Goal: Information Seeking & Learning: Learn about a topic

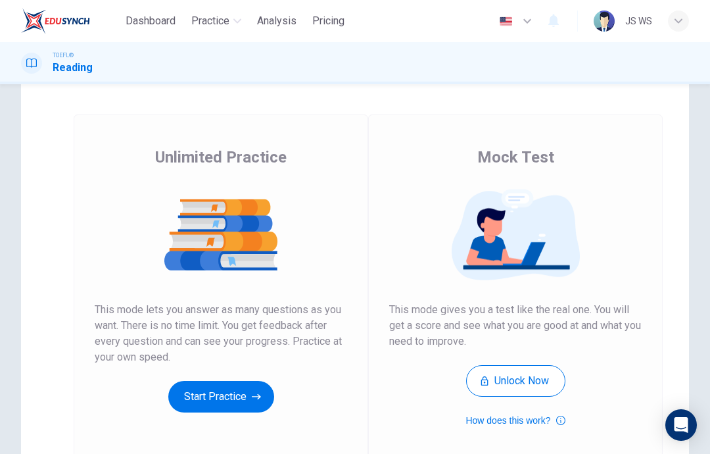
scroll to position [48, 0]
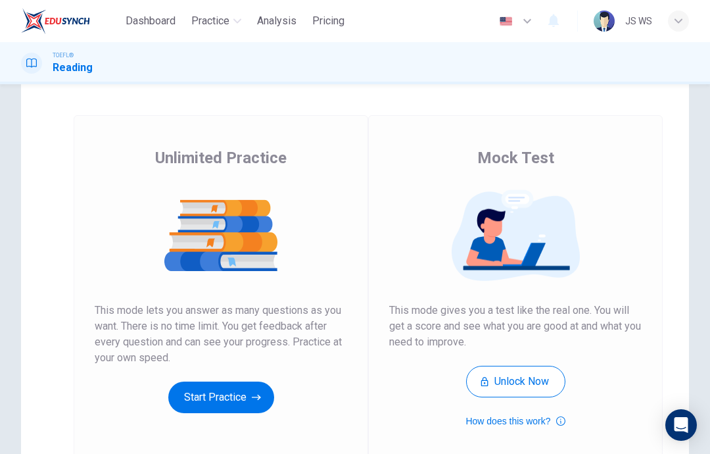
click at [244, 402] on button "Start Practice" at bounding box center [221, 398] width 106 height 32
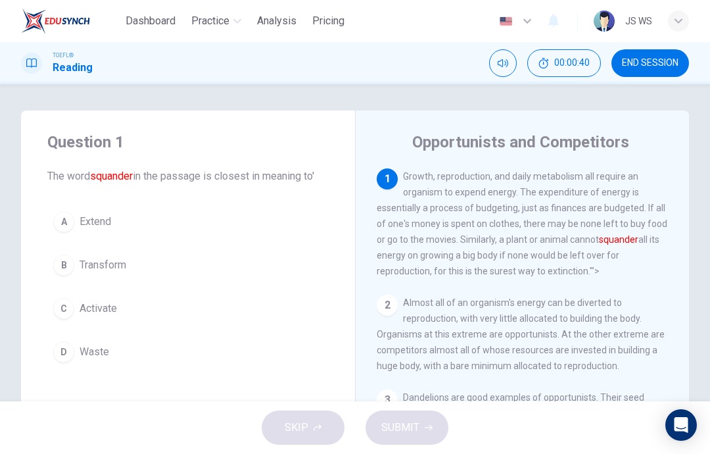
click at [136, 269] on button "B Transform" at bounding box center [188, 265] width 282 height 33
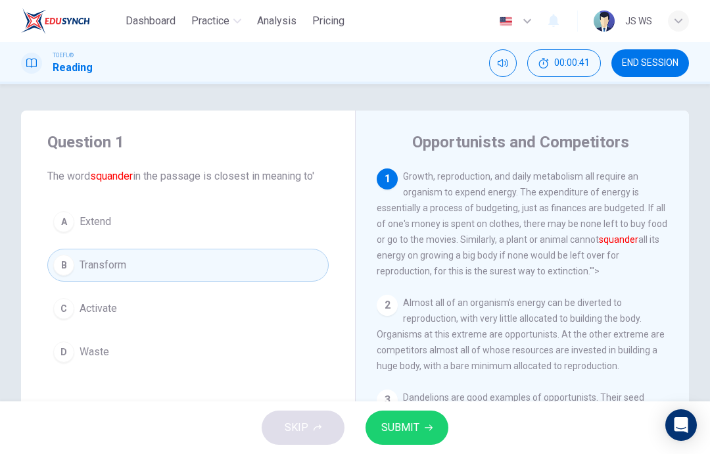
click at [387, 429] on span "SUBMIT" at bounding box center [401, 427] width 38 height 18
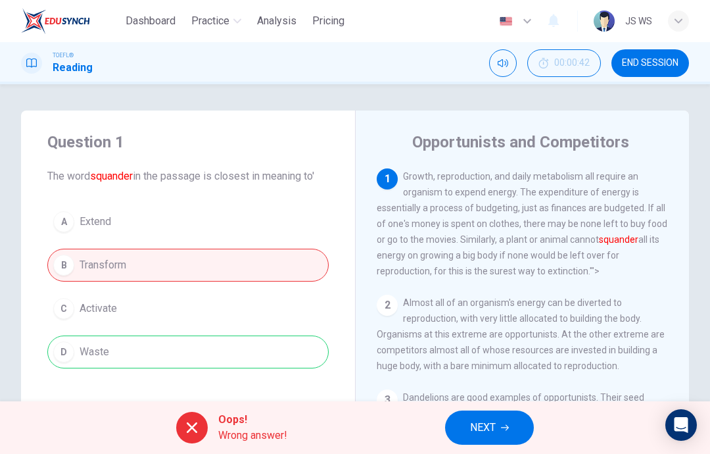
click at [499, 418] on button "NEXT" at bounding box center [489, 427] width 89 height 34
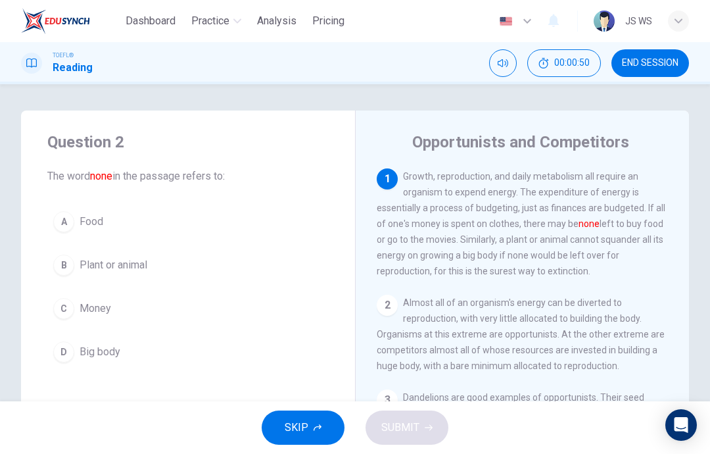
click at [139, 302] on button "C Money" at bounding box center [188, 308] width 282 height 33
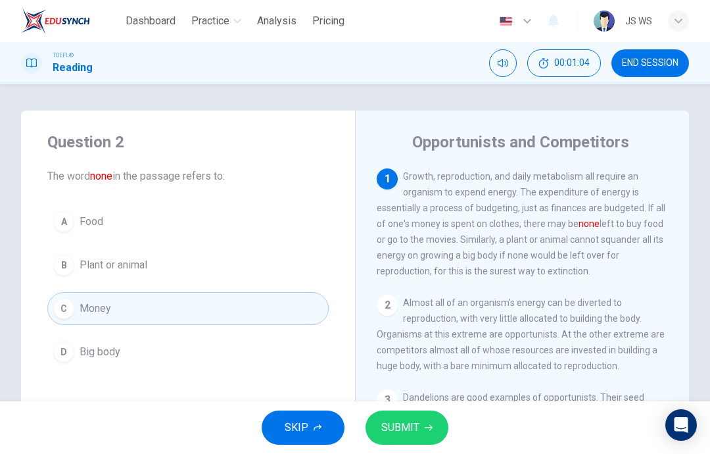
click at [412, 419] on span "SUBMIT" at bounding box center [401, 427] width 38 height 18
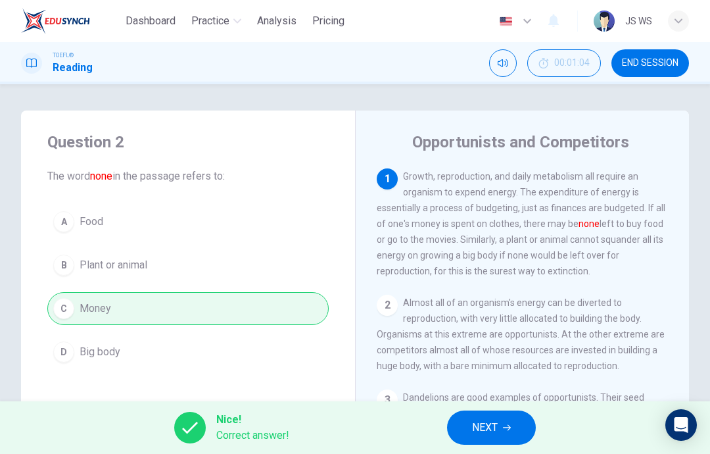
click at [495, 427] on span "NEXT" at bounding box center [485, 427] width 26 height 18
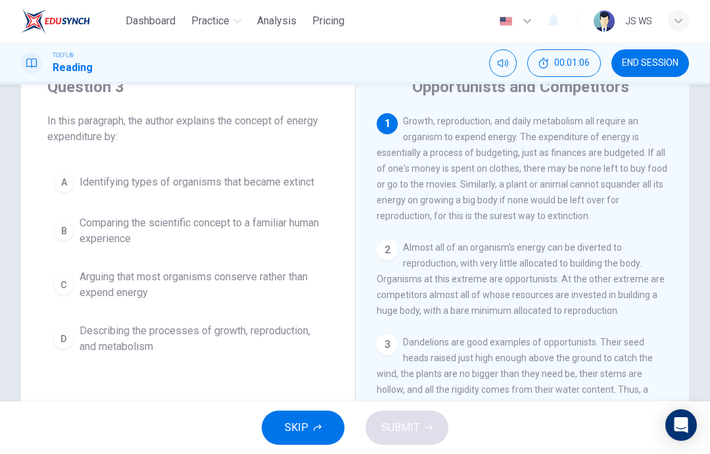
scroll to position [57, 0]
click at [236, 331] on span "Describing the processes of growth, reproduction, and metabolism" at bounding box center [201, 338] width 243 height 32
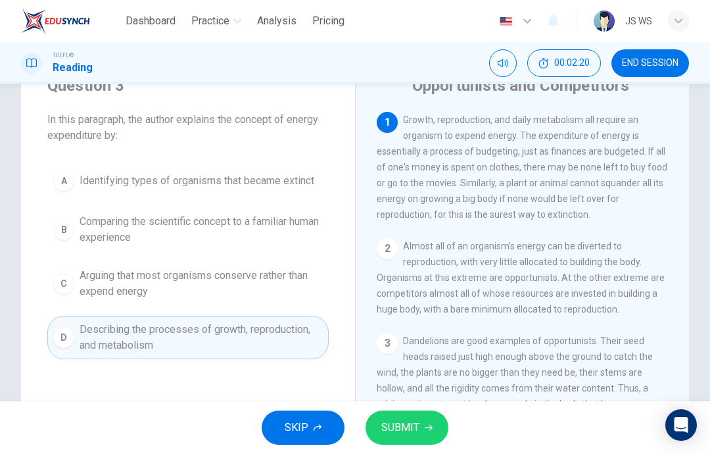
click at [295, 184] on span "Identifying types of organisms that became extinct" at bounding box center [197, 181] width 235 height 16
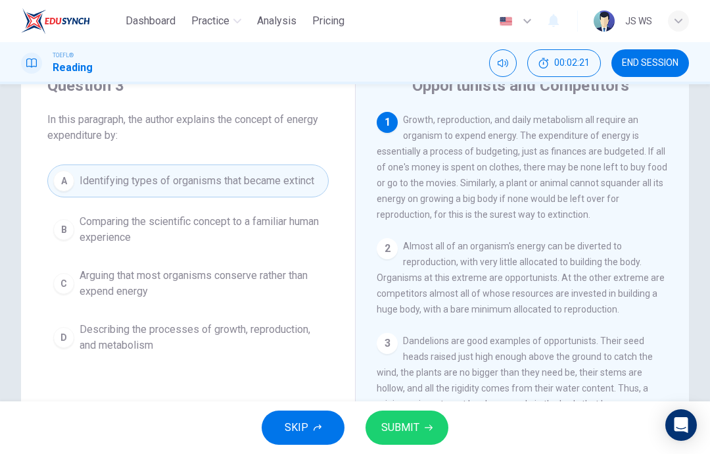
click at [412, 426] on span "SUBMIT" at bounding box center [401, 427] width 38 height 18
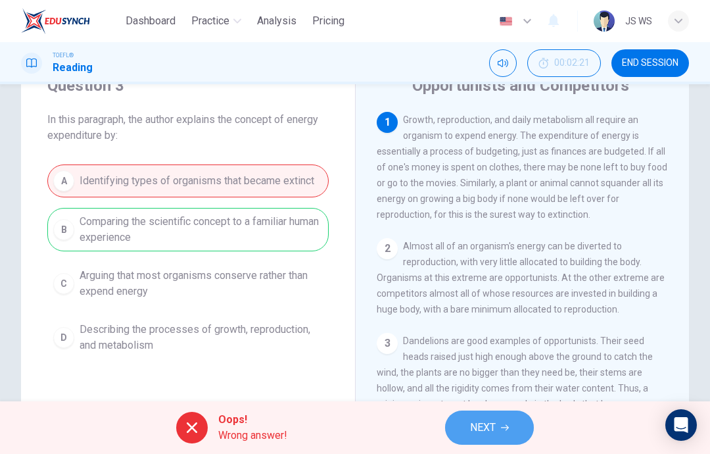
click at [502, 412] on button "NEXT" at bounding box center [489, 427] width 89 height 34
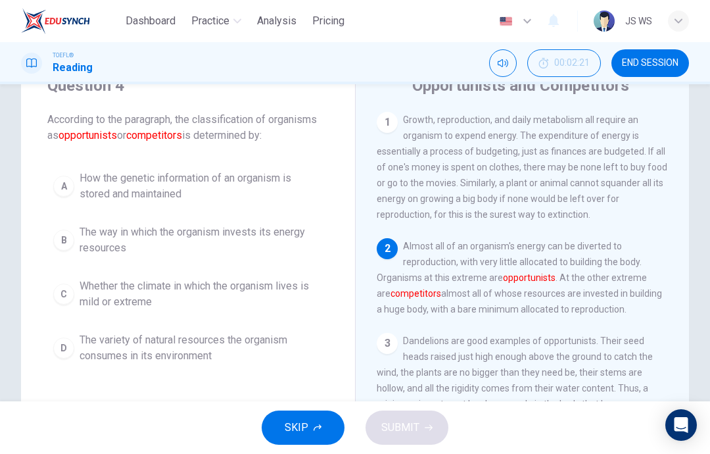
click at [485, 426] on div "SKIP SUBMIT" at bounding box center [355, 427] width 710 height 53
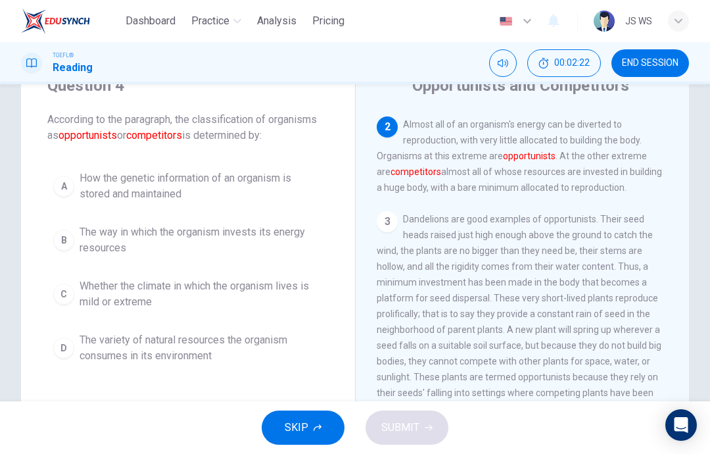
scroll to position [122, 0]
click at [278, 227] on span "The way in which the organism invests its energy resources" at bounding box center [201, 240] width 243 height 32
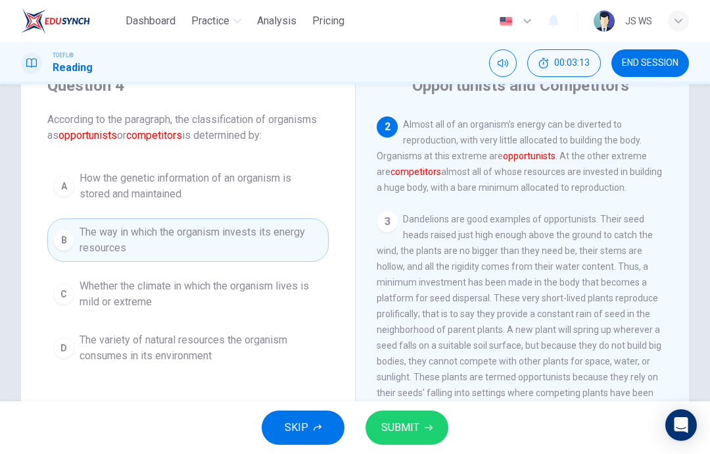
click at [390, 406] on div "SKIP SUBMIT" at bounding box center [355, 427] width 710 height 53
click at [393, 424] on span "SUBMIT" at bounding box center [401, 427] width 38 height 18
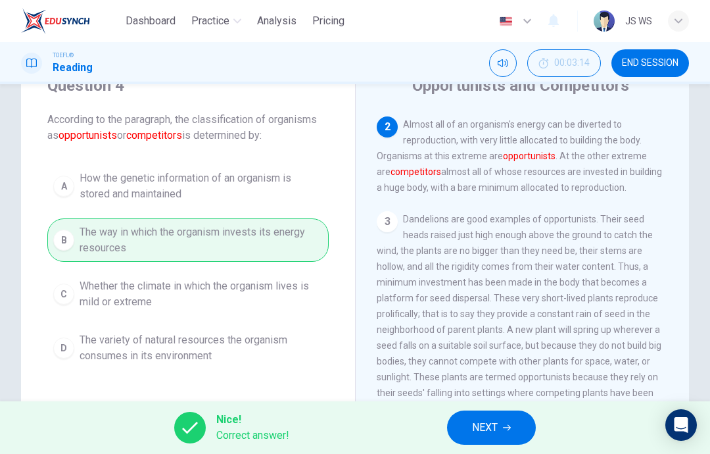
click at [497, 428] on span "NEXT" at bounding box center [485, 427] width 26 height 18
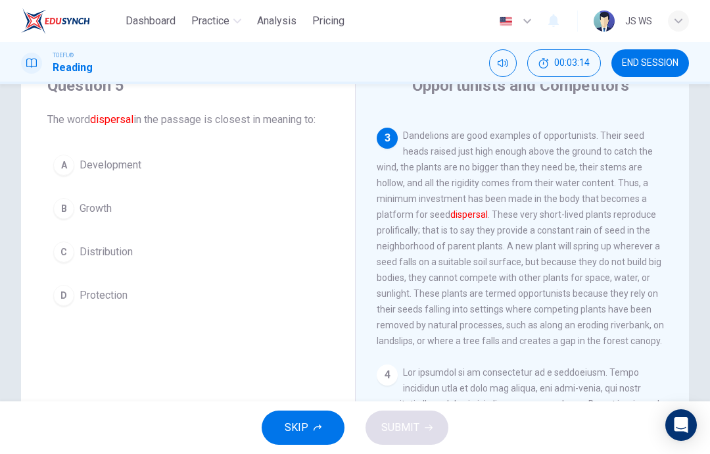
scroll to position [212, 0]
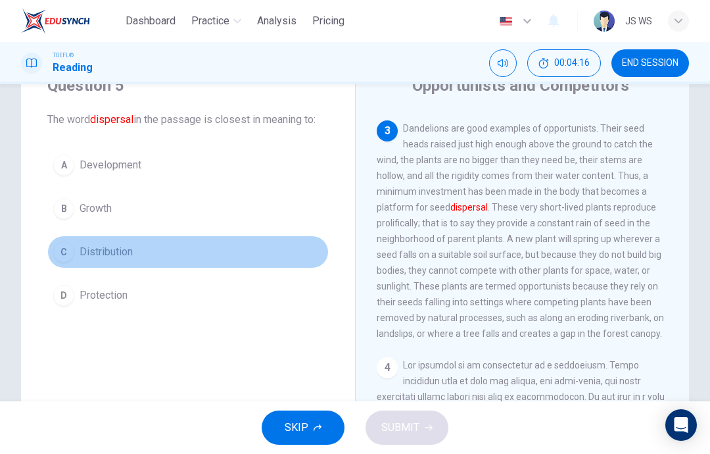
click at [101, 243] on button "C Distribution" at bounding box center [188, 252] width 282 height 33
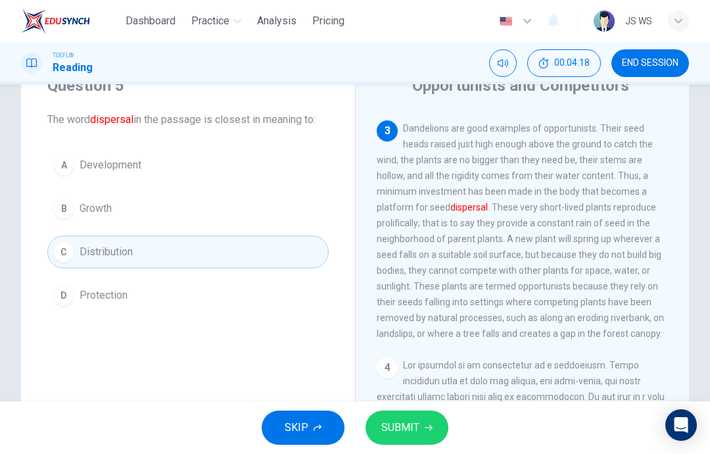
click at [416, 412] on button "SUBMIT" at bounding box center [407, 427] width 83 height 34
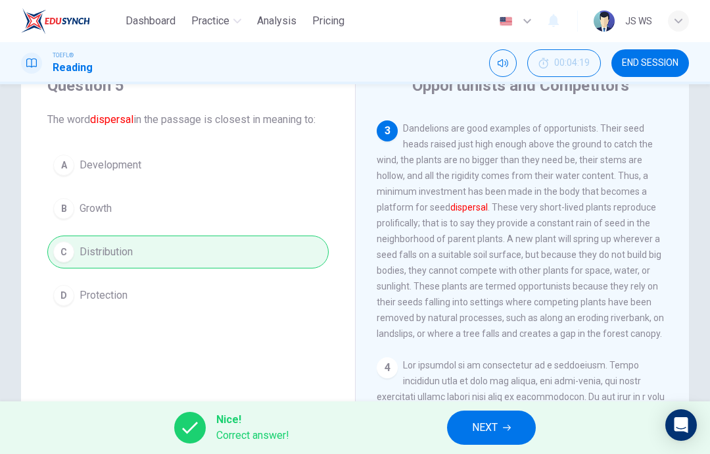
click at [496, 430] on span "NEXT" at bounding box center [485, 427] width 26 height 18
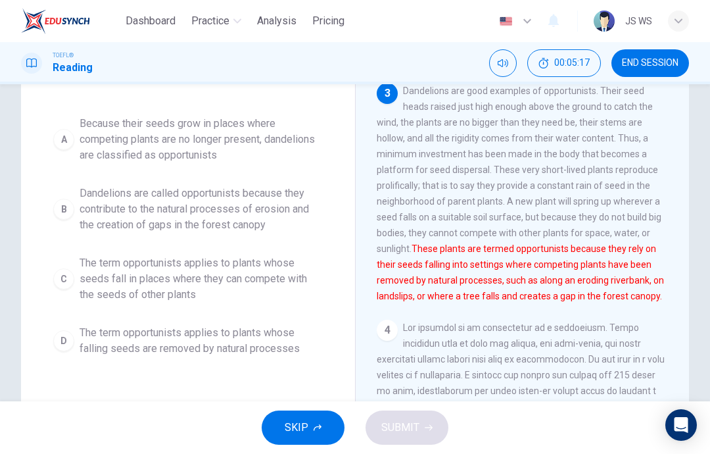
scroll to position [165, 0]
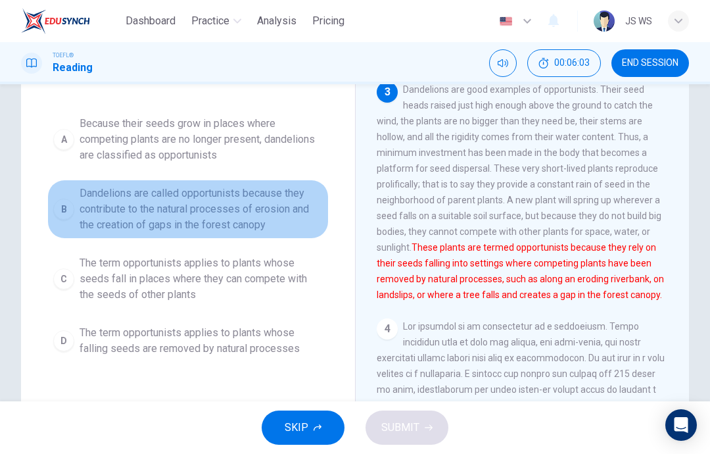
click at [236, 191] on span "Dandelions are called opportunists because they contribute to the natural proce…" at bounding box center [201, 209] width 243 height 47
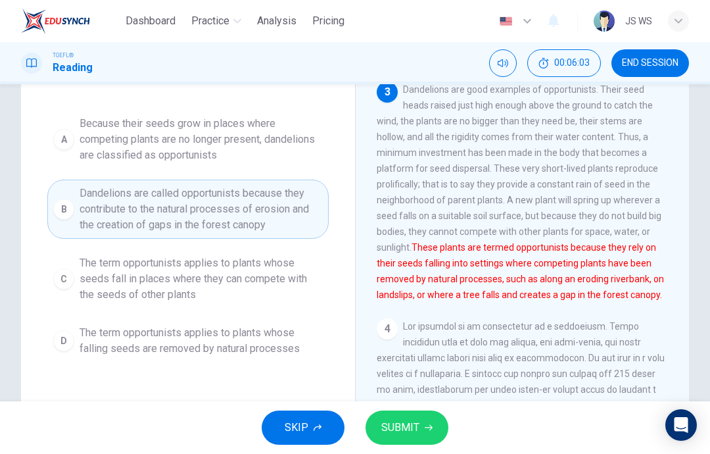
click at [407, 427] on span "SUBMIT" at bounding box center [401, 427] width 38 height 18
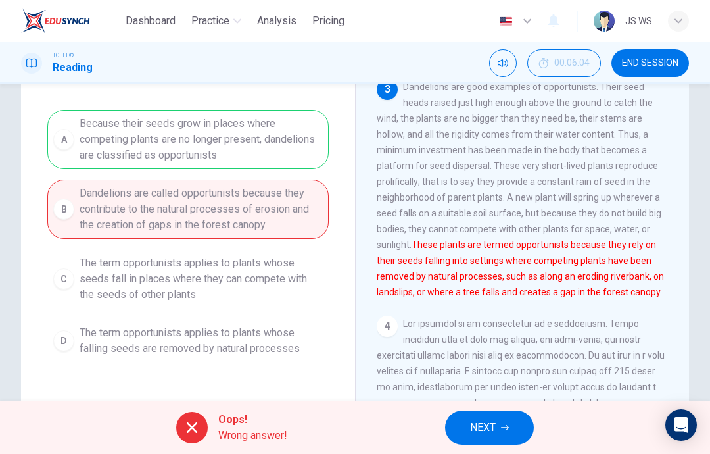
scroll to position [169, 0]
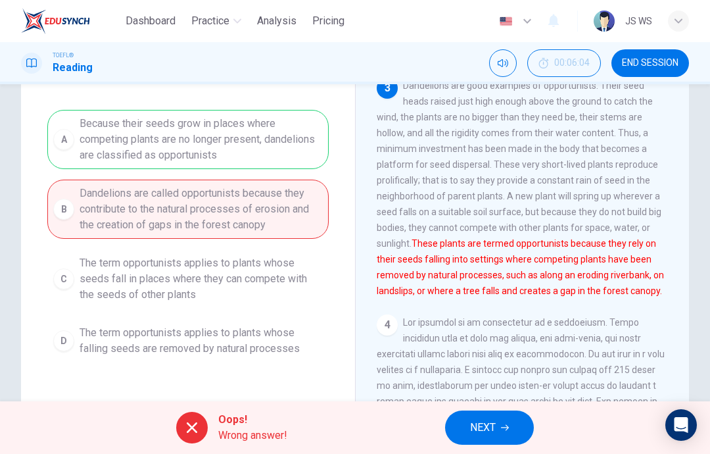
click at [484, 444] on button "NEXT" at bounding box center [489, 427] width 89 height 34
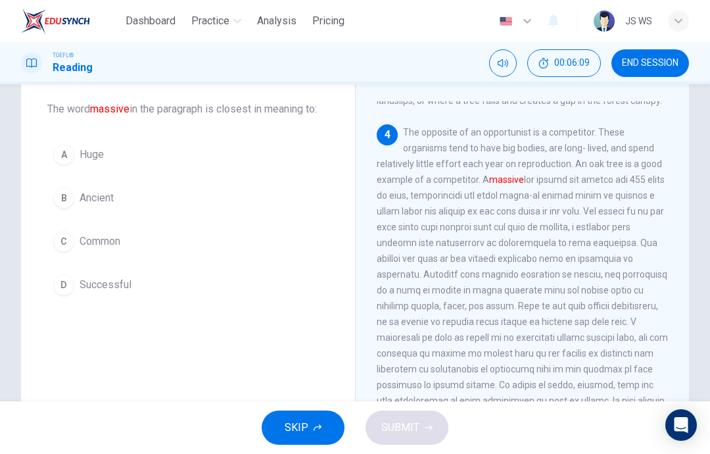
scroll to position [435, 0]
click at [252, 159] on button "A Huge" at bounding box center [188, 154] width 282 height 33
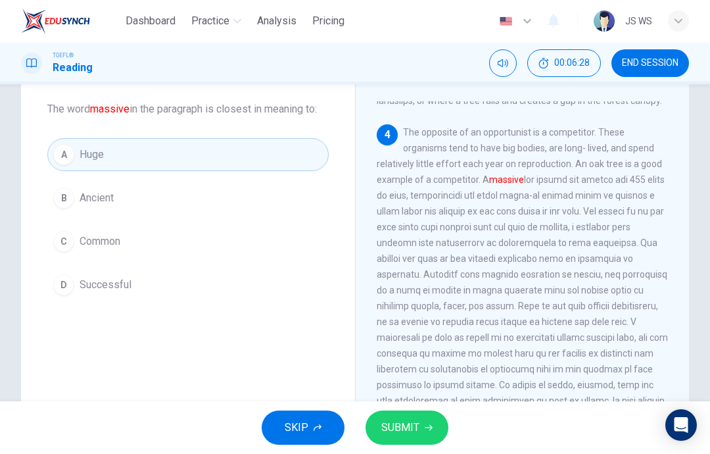
click at [80, 148] on span "Huge" at bounding box center [92, 155] width 24 height 16
click at [405, 431] on span "SUBMIT" at bounding box center [401, 427] width 38 height 18
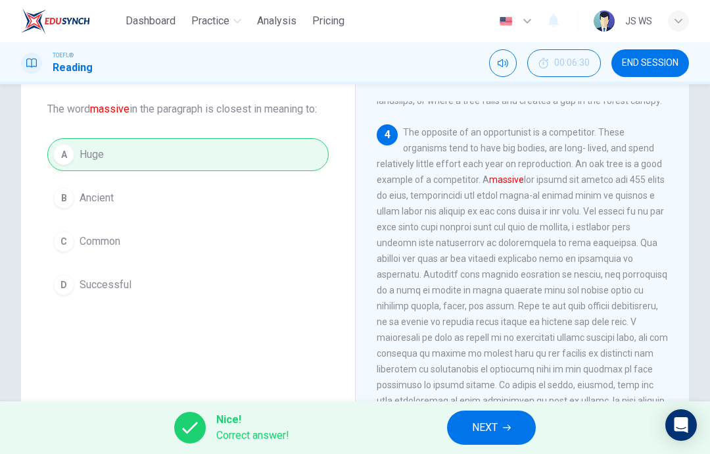
click at [486, 426] on span "NEXT" at bounding box center [485, 427] width 26 height 18
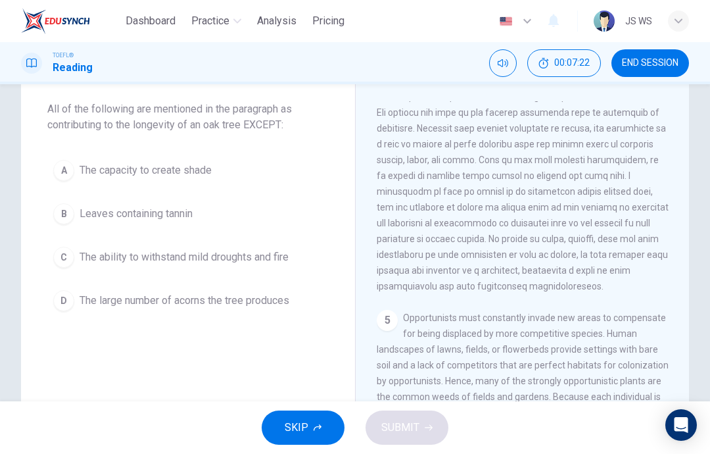
scroll to position [581, 0]
click at [295, 266] on button "C The ability to withstand mild droughts and fire" at bounding box center [188, 257] width 282 height 33
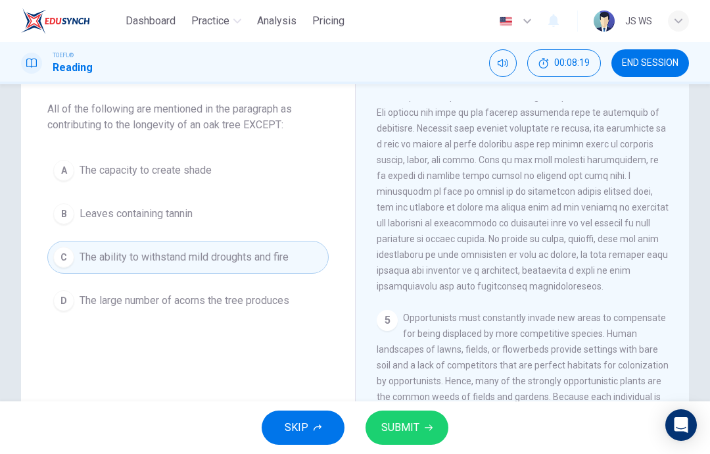
click at [414, 426] on span "SUBMIT" at bounding box center [401, 427] width 38 height 18
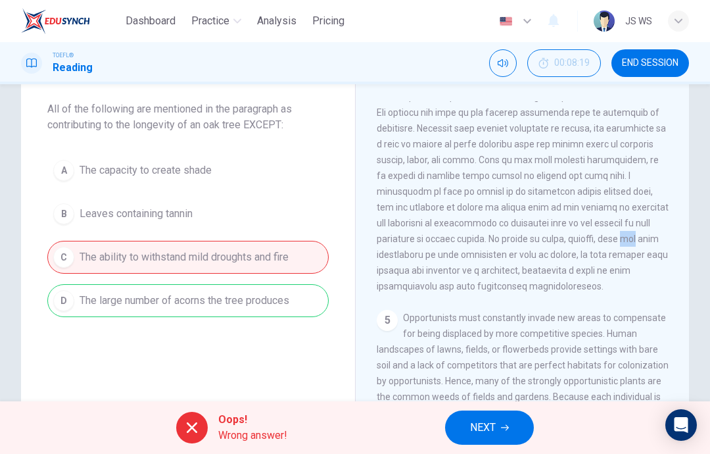
click at [473, 291] on span at bounding box center [523, 136] width 292 height 310
click at [482, 428] on span "NEXT" at bounding box center [483, 427] width 26 height 18
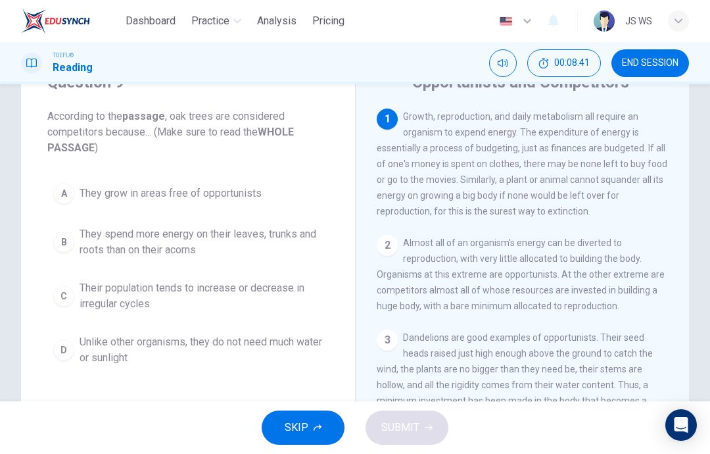
scroll to position [59, 0]
click at [316, 231] on span "They spend more energy on their leaves, trunks and roots than on their acorns" at bounding box center [201, 243] width 243 height 32
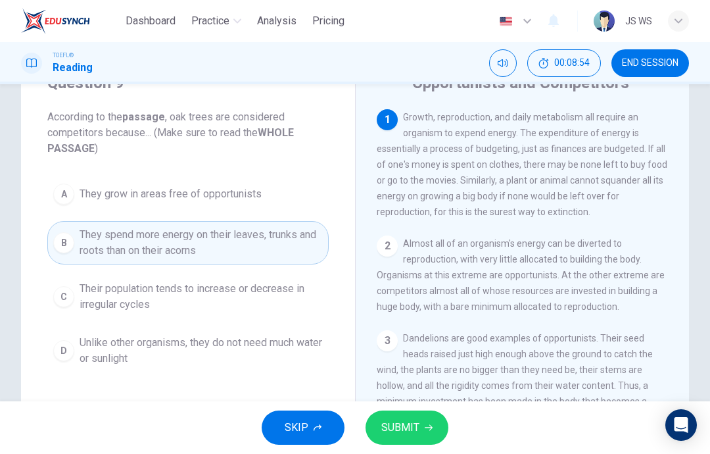
click at [415, 432] on span "SUBMIT" at bounding box center [401, 427] width 38 height 18
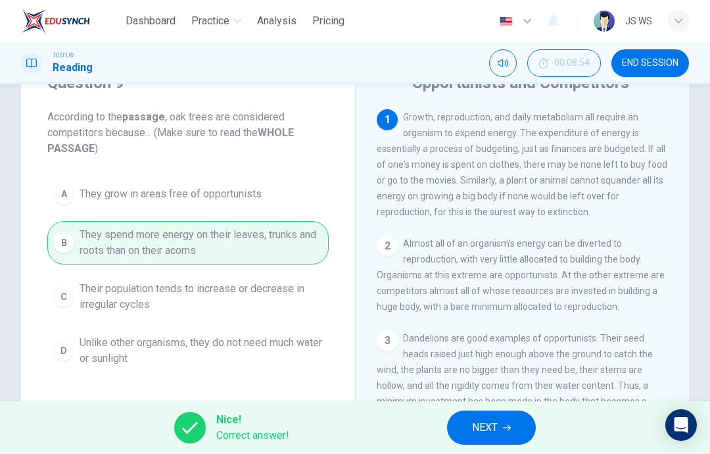
click at [483, 420] on span "NEXT" at bounding box center [485, 427] width 26 height 18
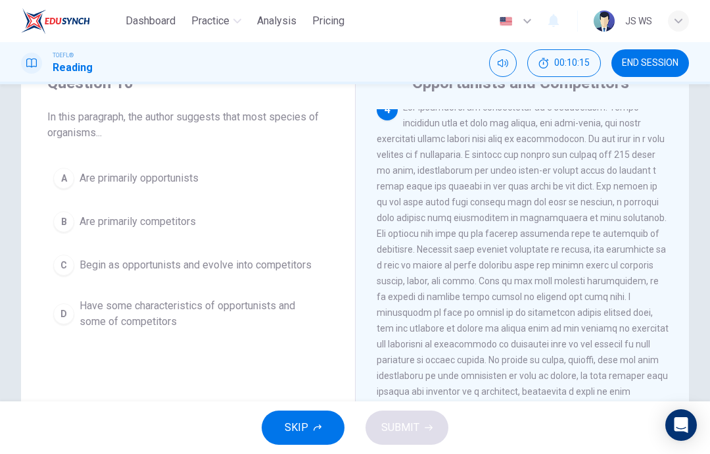
scroll to position [468, 0]
click at [255, 222] on button "B Are primarily competitors" at bounding box center [188, 221] width 282 height 33
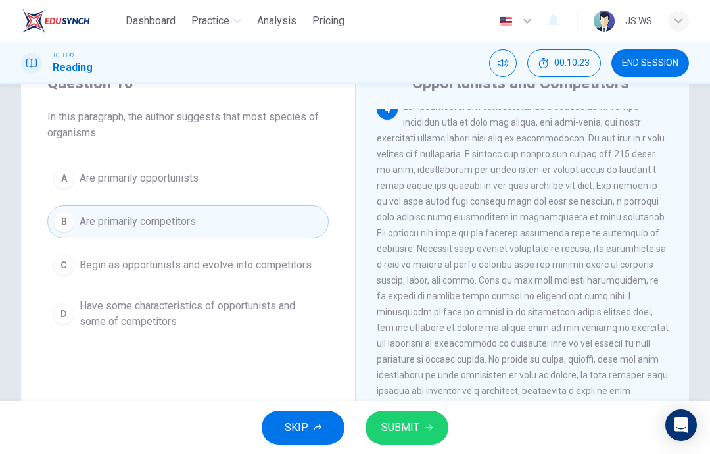
click at [312, 328] on span "Have some characteristics of opportunists and some of competitors" at bounding box center [201, 314] width 243 height 32
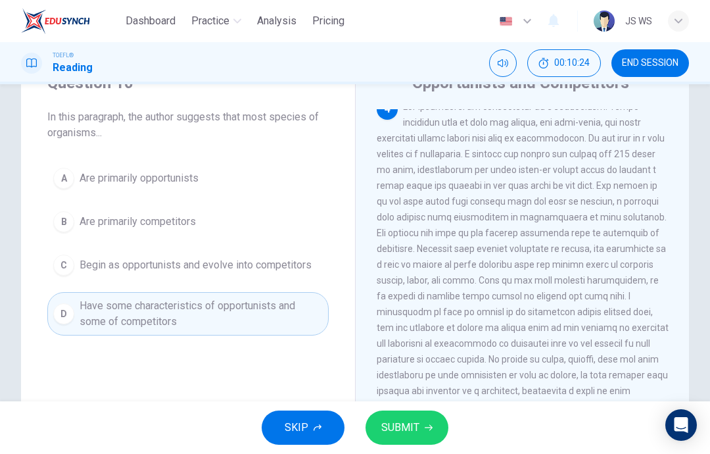
click at [410, 419] on span "SUBMIT" at bounding box center [401, 427] width 38 height 18
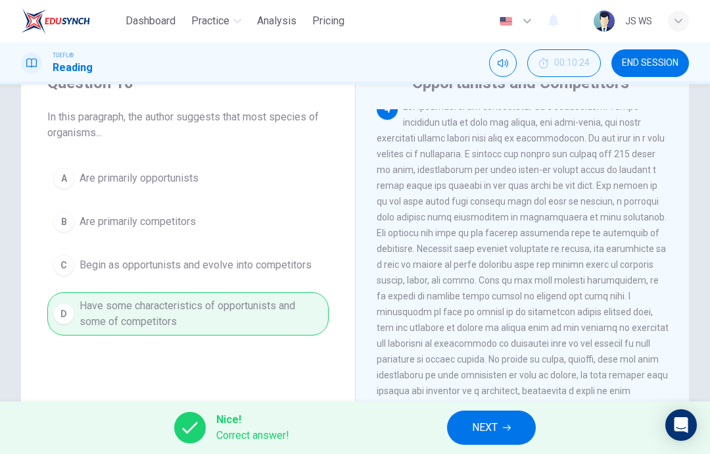
click at [488, 423] on span "NEXT" at bounding box center [485, 427] width 26 height 18
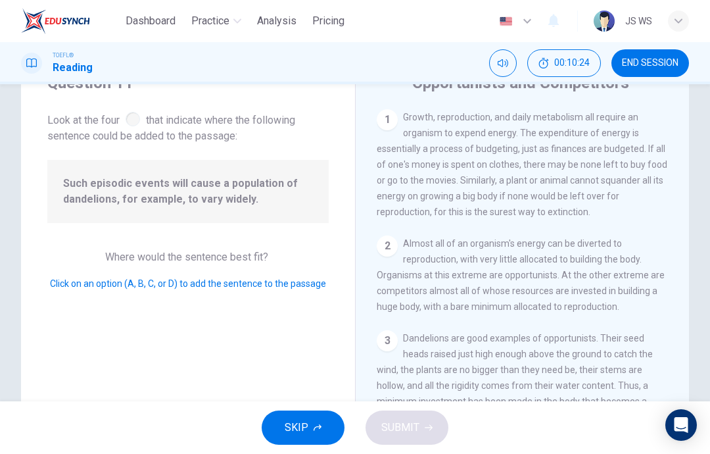
scroll to position [752, 0]
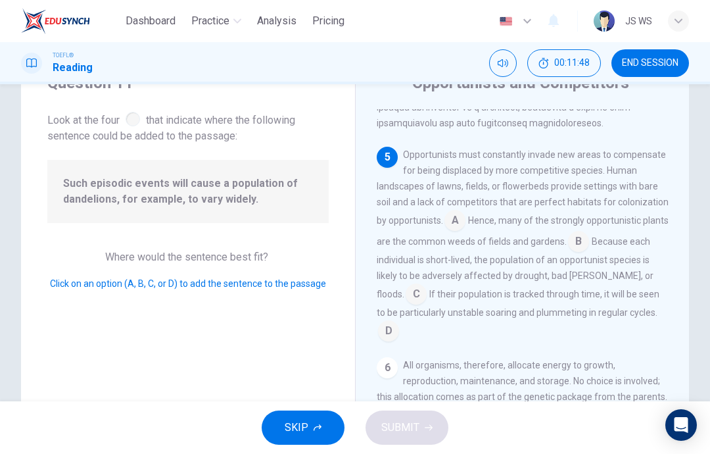
click at [406, 306] on input at bounding box center [416, 295] width 21 height 21
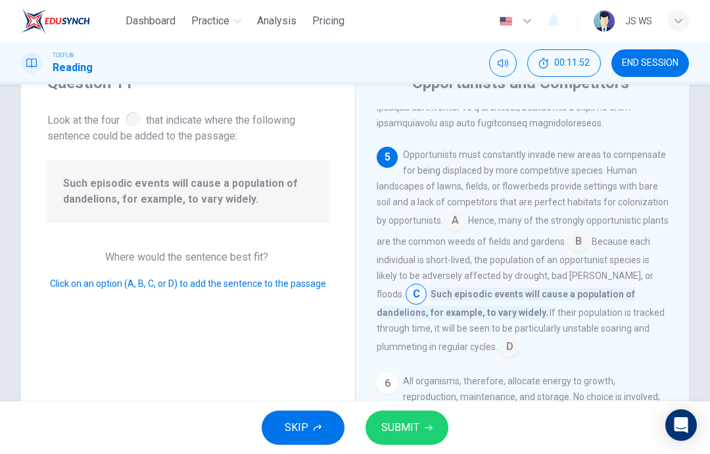
click at [427, 421] on button "SUBMIT" at bounding box center [407, 427] width 83 height 34
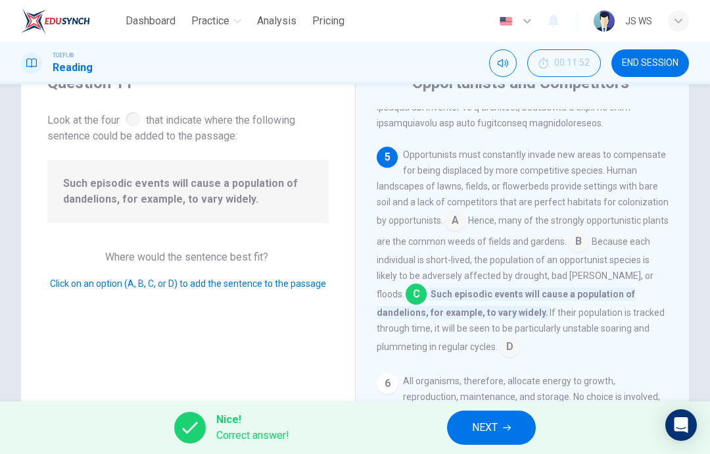
click at [488, 429] on span "NEXT" at bounding box center [485, 427] width 26 height 18
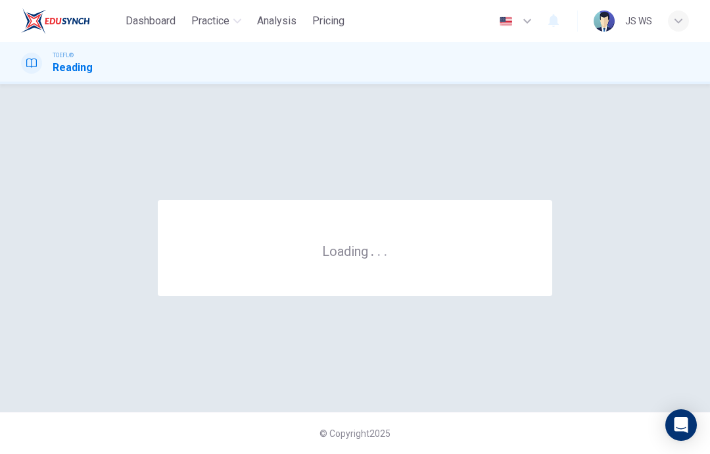
scroll to position [0, 0]
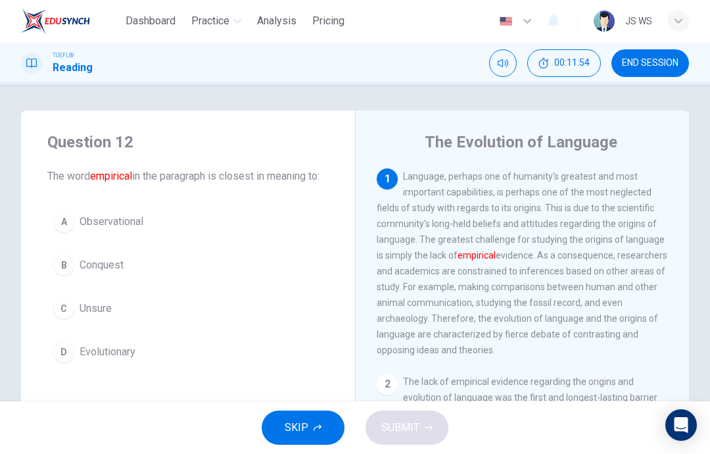
click at [659, 57] on button "END SESSION" at bounding box center [651, 63] width 78 height 28
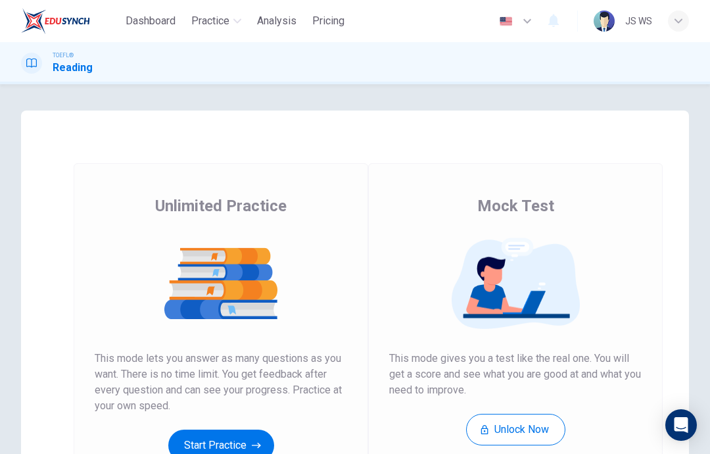
click at [240, 434] on button "Start Practice" at bounding box center [221, 446] width 106 height 32
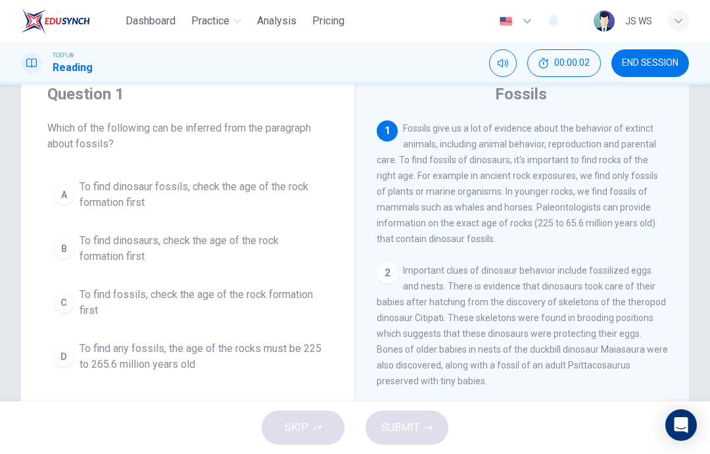
scroll to position [49, 0]
click at [304, 310] on span "To find fossils, check the age of the rock formation first" at bounding box center [201, 302] width 243 height 32
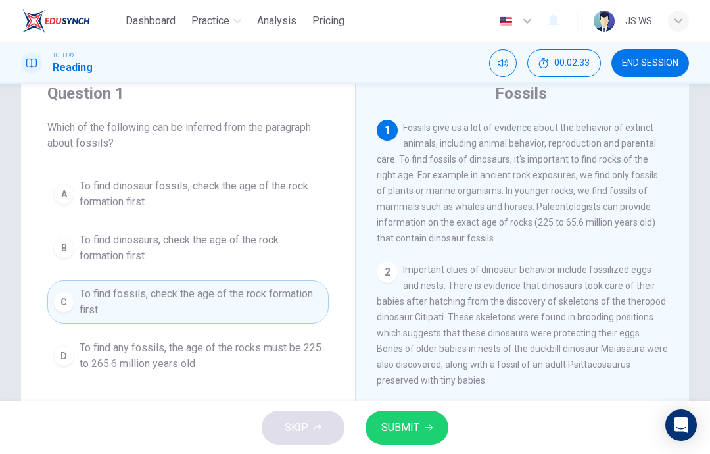
click at [397, 414] on button "SUBMIT" at bounding box center [407, 427] width 83 height 34
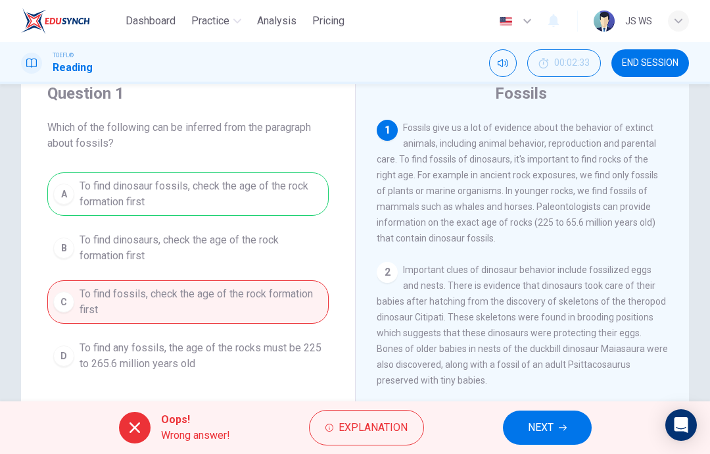
click at [2, 446] on div "Oops! Wrong answer! Explanation NEXT" at bounding box center [355, 427] width 710 height 53
click at [558, 428] on button "NEXT" at bounding box center [547, 427] width 89 height 34
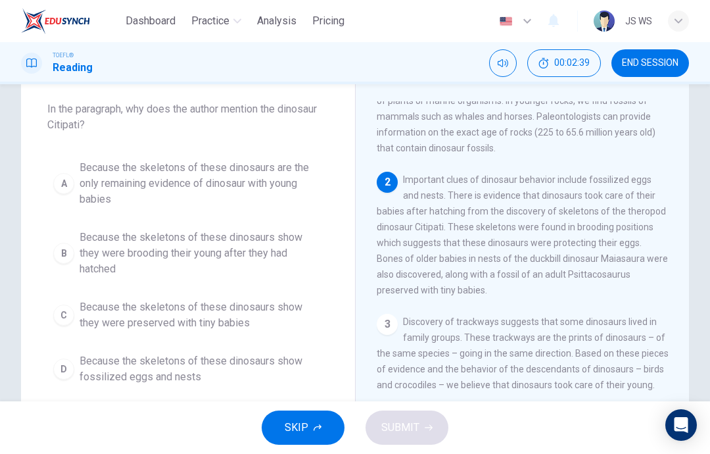
scroll to position [72, 0]
click at [259, 329] on span "Because the skeletons of these dinosaurs show they were preserved with tiny bab…" at bounding box center [201, 315] width 243 height 32
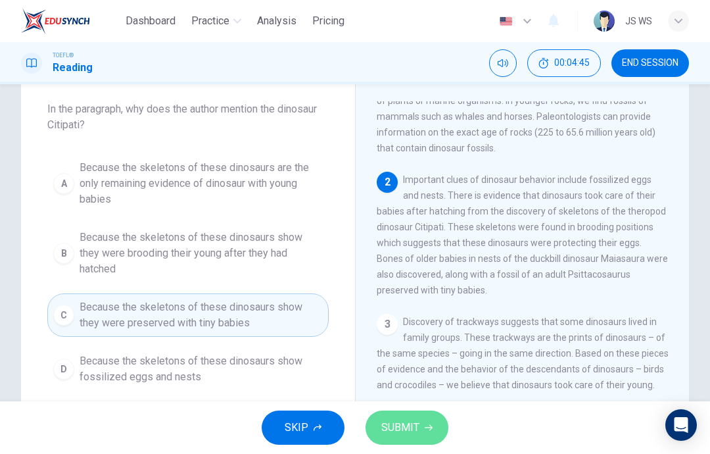
click at [414, 437] on button "SUBMIT" at bounding box center [407, 427] width 83 height 34
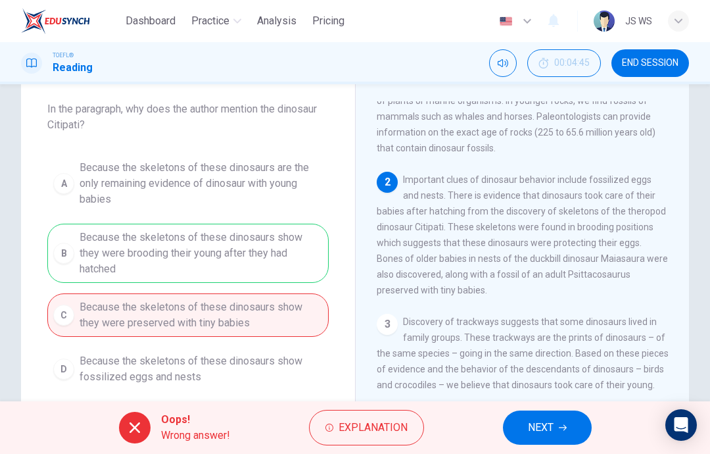
click at [545, 424] on span "NEXT" at bounding box center [541, 427] width 26 height 18
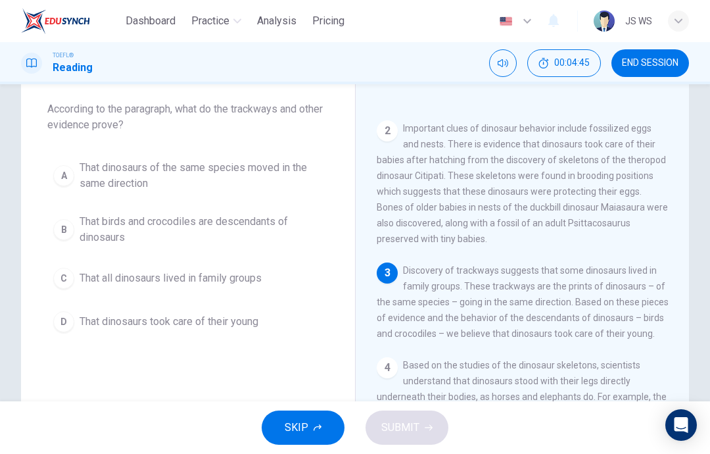
scroll to position [130, 0]
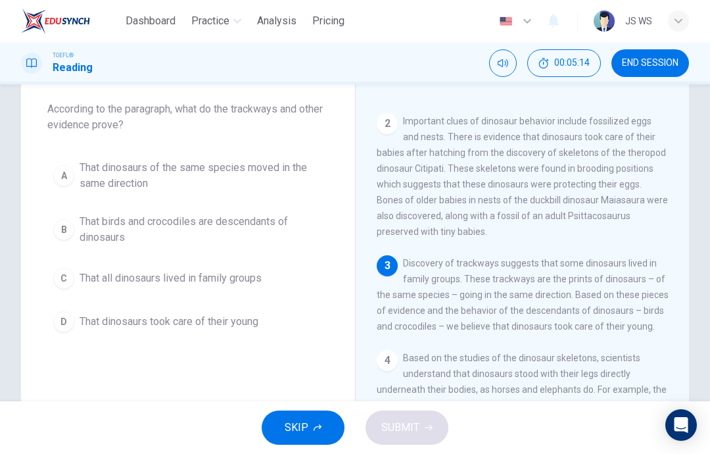
click at [237, 318] on span "That dinosaurs took care of their young" at bounding box center [169, 322] width 179 height 16
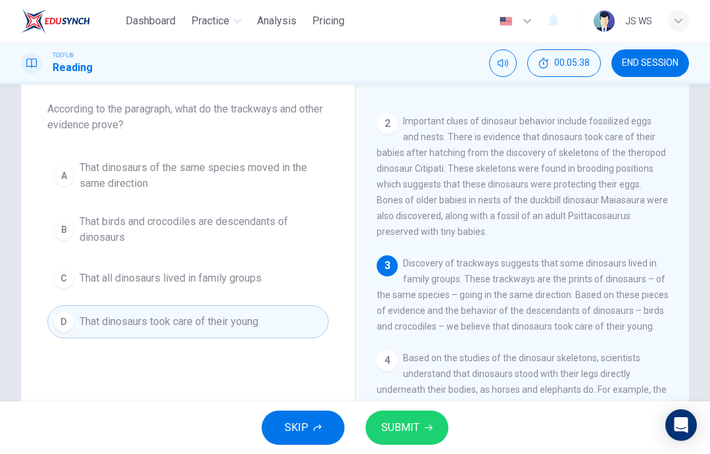
click at [391, 396] on div "4 Based on the studies of the dinosaur skeletons, scientists understand that di…" at bounding box center [523, 429] width 292 height 158
click at [414, 422] on span "SUBMIT" at bounding box center [401, 427] width 38 height 18
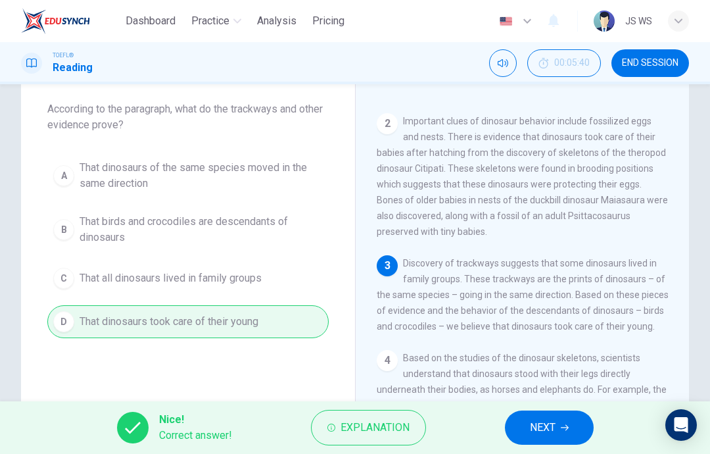
click at [568, 422] on button "NEXT" at bounding box center [549, 427] width 89 height 34
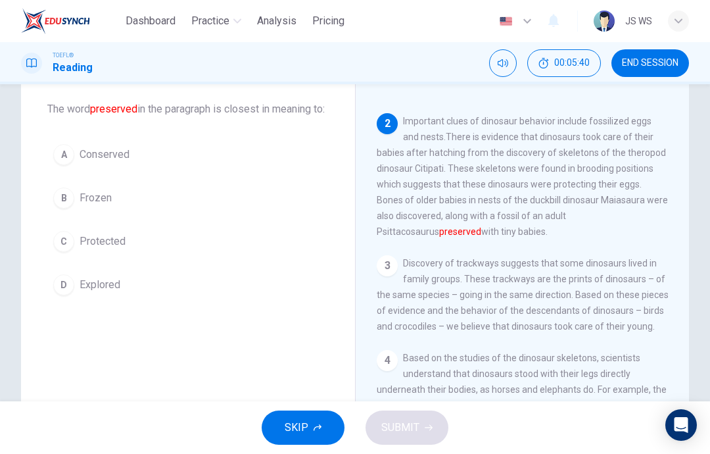
scroll to position [147, 0]
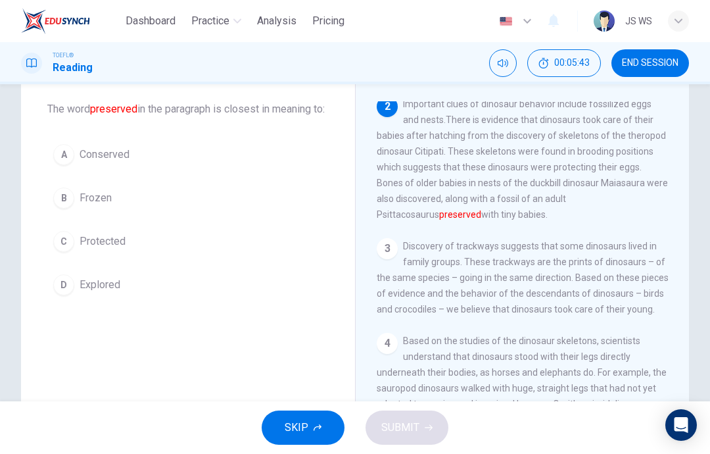
click at [136, 258] on button "C Protected" at bounding box center [188, 241] width 282 height 33
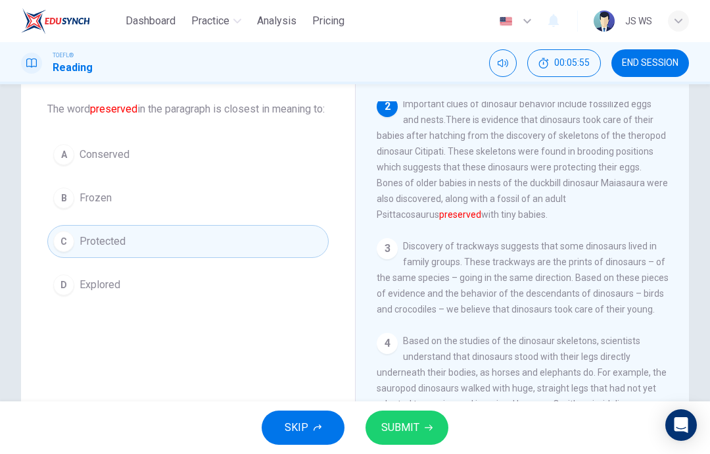
click at [410, 426] on span "SUBMIT" at bounding box center [401, 427] width 38 height 18
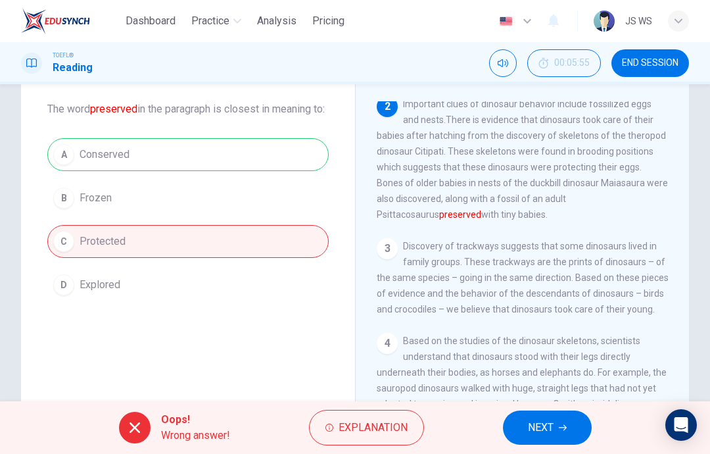
click at [543, 426] on span "NEXT" at bounding box center [541, 427] width 26 height 18
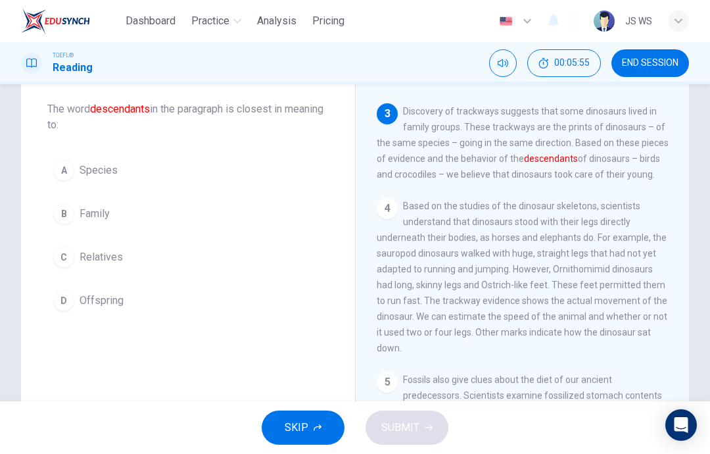
scroll to position [295, 0]
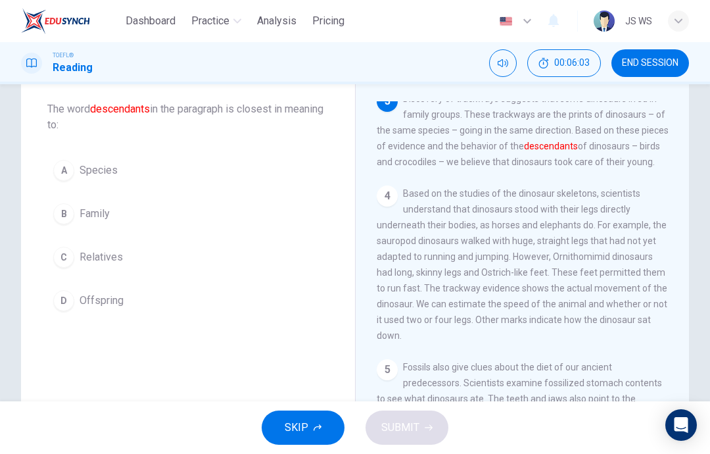
click at [154, 253] on button "C Relatives" at bounding box center [188, 257] width 282 height 33
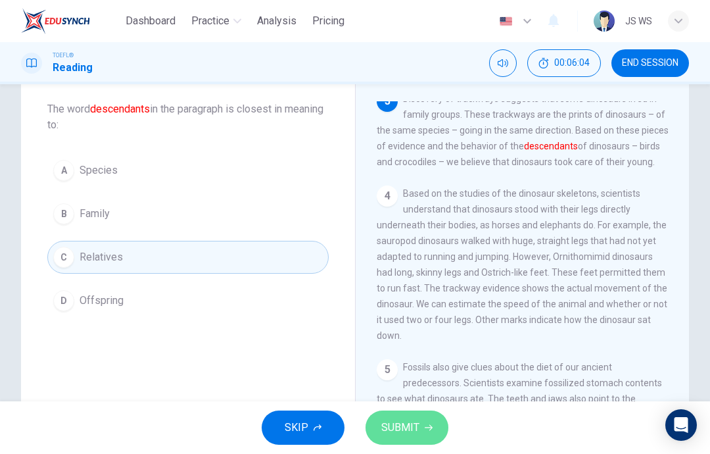
click at [401, 420] on span "SUBMIT" at bounding box center [401, 427] width 38 height 18
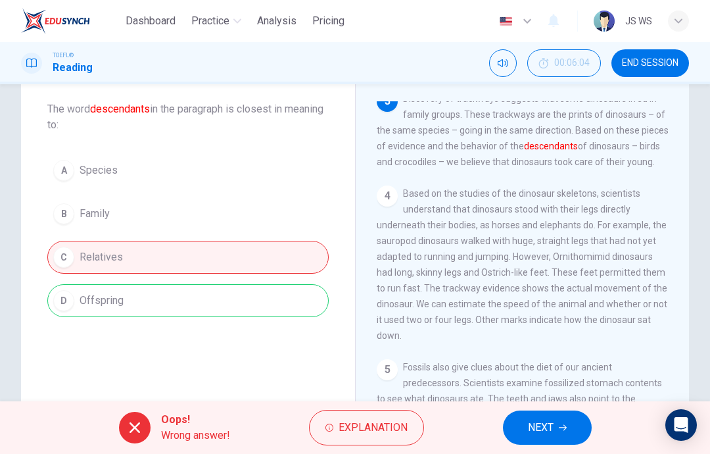
click at [549, 404] on div "Oops! Wrong answer! Explanation NEXT" at bounding box center [355, 427] width 710 height 53
click at [558, 415] on button "NEXT" at bounding box center [547, 427] width 89 height 34
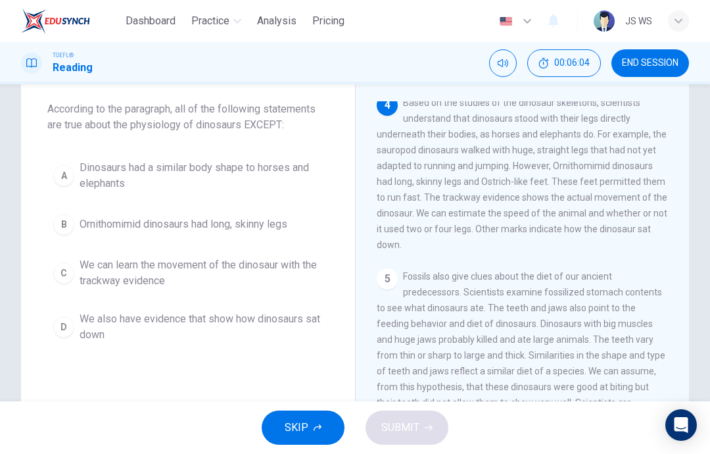
scroll to position [393, 0]
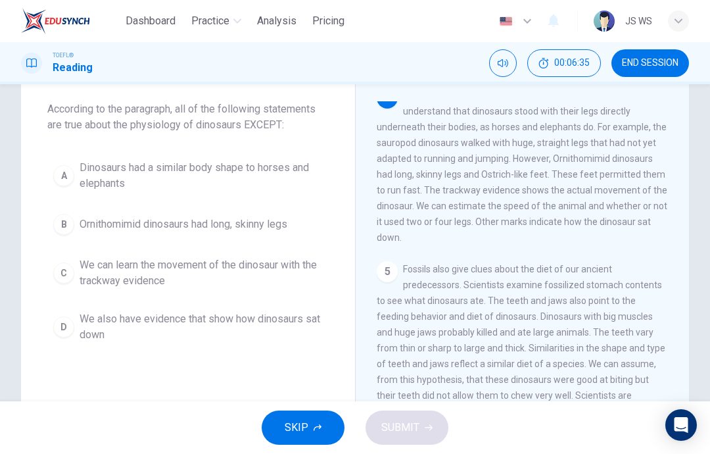
click at [230, 329] on span "We also have evidence that show how dinosaurs sat down" at bounding box center [201, 327] width 243 height 32
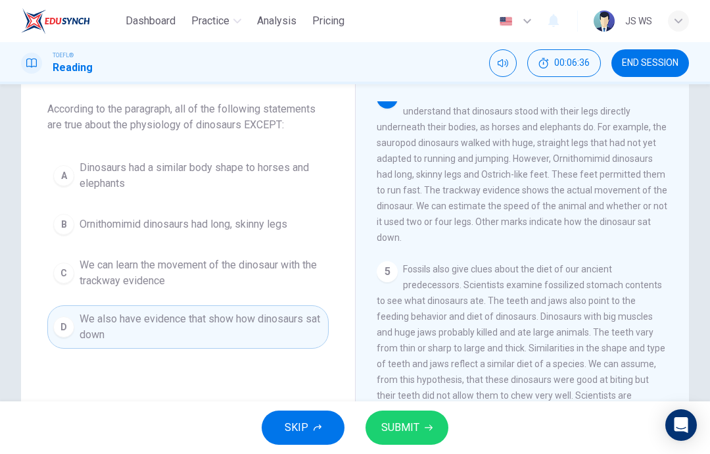
click at [415, 422] on span "SUBMIT" at bounding box center [401, 427] width 38 height 18
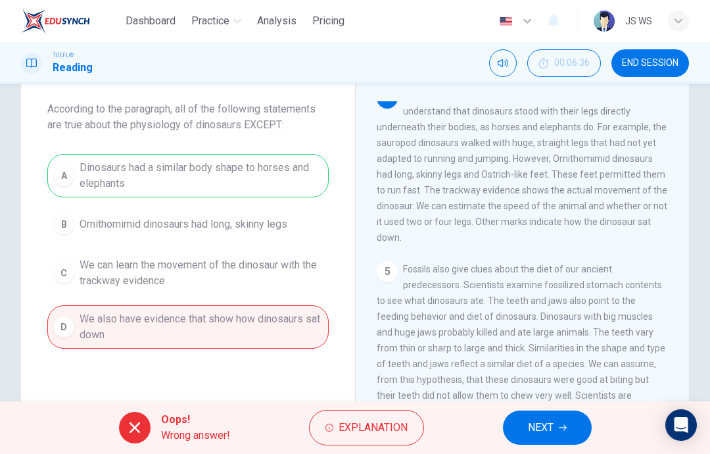
click at [541, 423] on span "NEXT" at bounding box center [541, 427] width 26 height 18
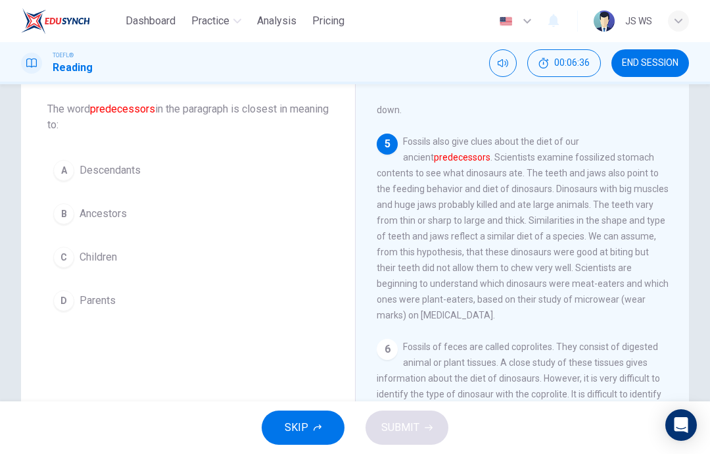
scroll to position [524, 0]
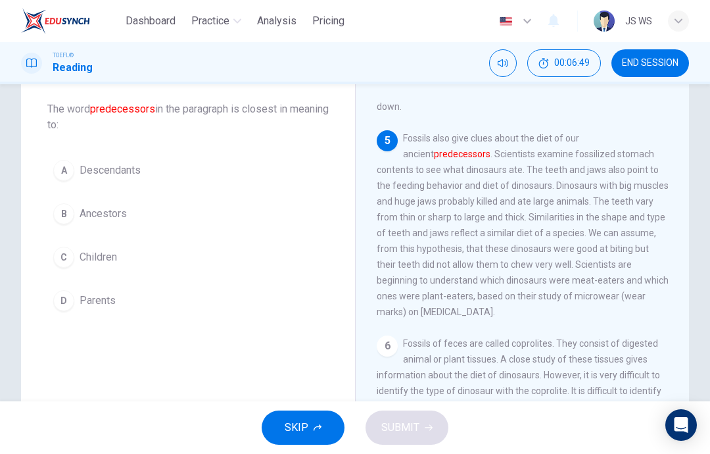
click at [220, 174] on button "A Descendants" at bounding box center [188, 170] width 282 height 33
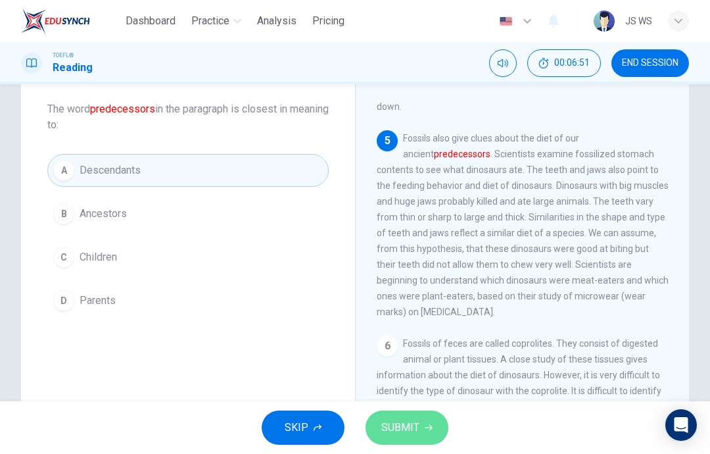
click at [426, 414] on button "SUBMIT" at bounding box center [407, 427] width 83 height 34
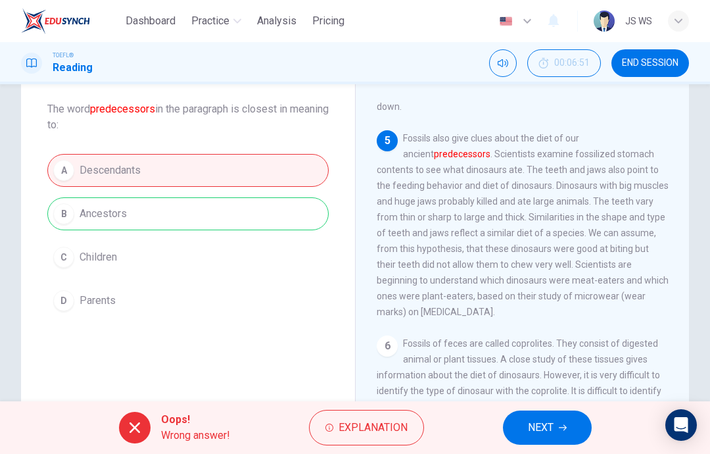
click at [535, 443] on button "NEXT" at bounding box center [547, 427] width 89 height 34
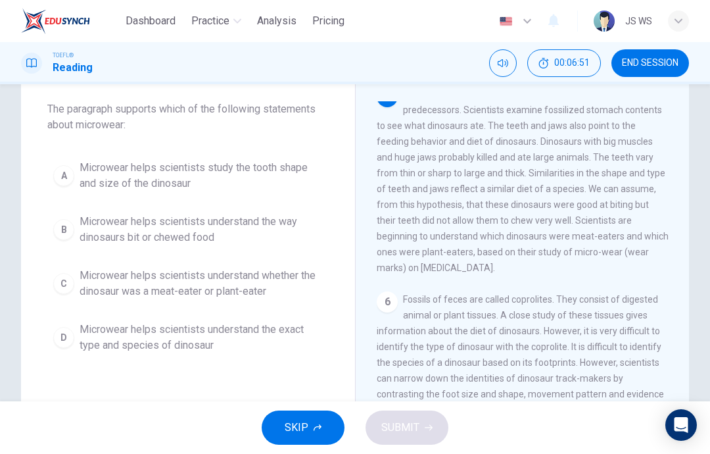
scroll to position [573, 0]
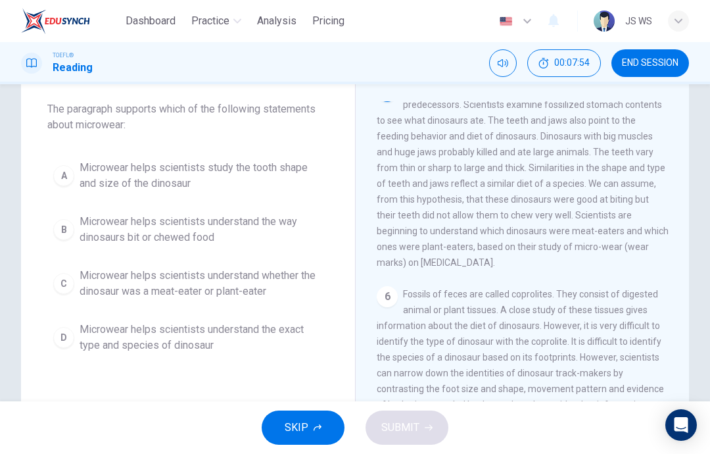
click at [259, 284] on span "Microwear helps scientists understand whether the dinosaur was a meat-eater or …" at bounding box center [201, 284] width 243 height 32
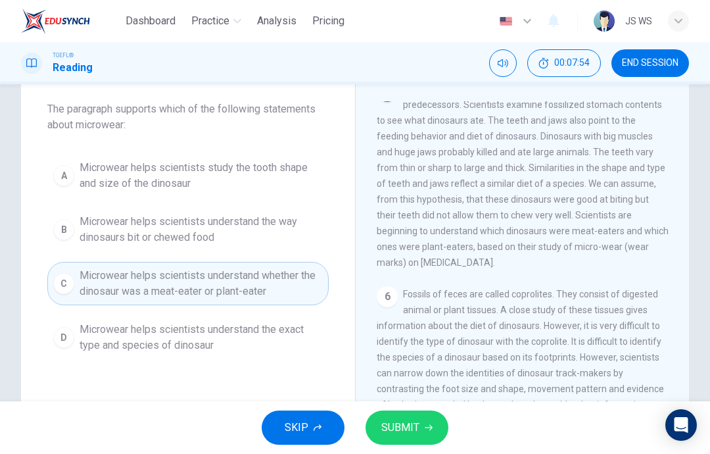
click at [413, 412] on button "SUBMIT" at bounding box center [407, 427] width 83 height 34
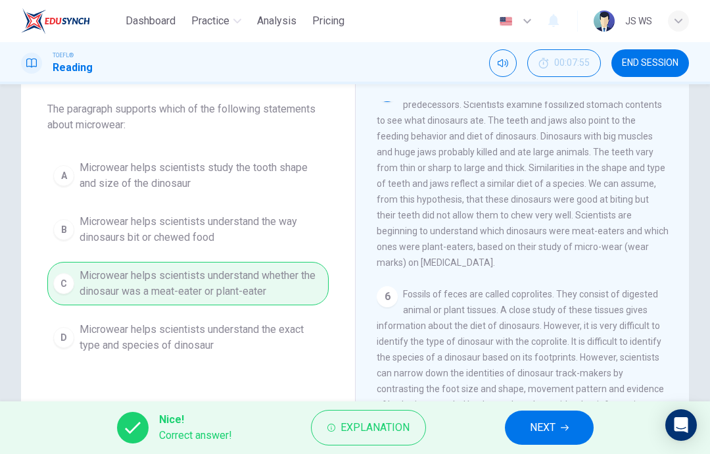
click at [575, 419] on button "NEXT" at bounding box center [549, 427] width 89 height 34
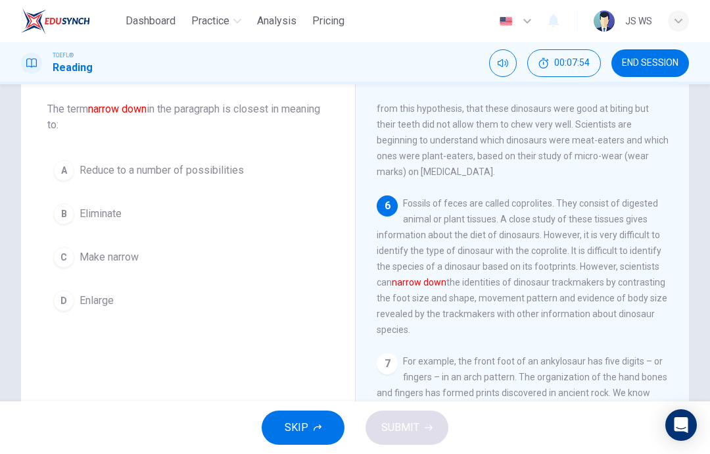
scroll to position [687, 0]
click at [185, 254] on button "C Make narrow" at bounding box center [188, 257] width 282 height 33
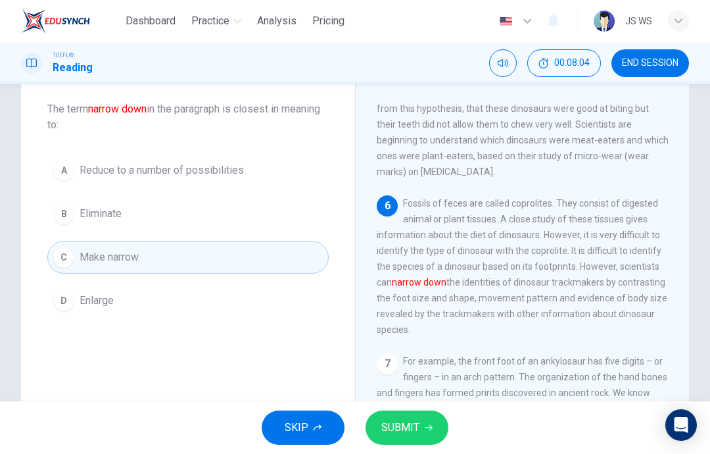
click at [395, 422] on span "SUBMIT" at bounding box center [401, 427] width 38 height 18
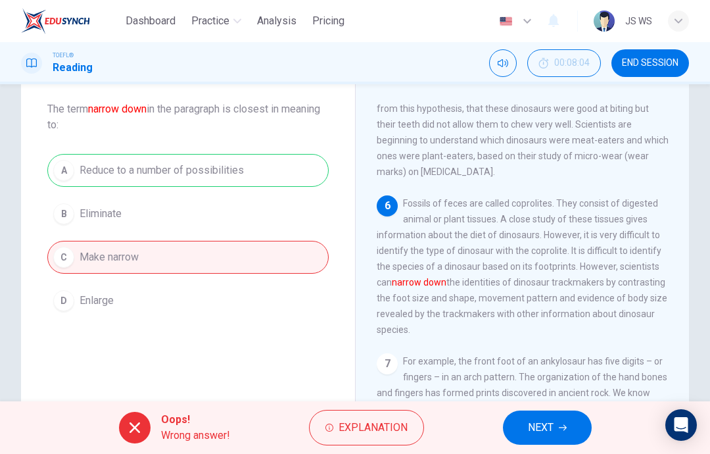
click at [549, 414] on button "NEXT" at bounding box center [547, 427] width 89 height 34
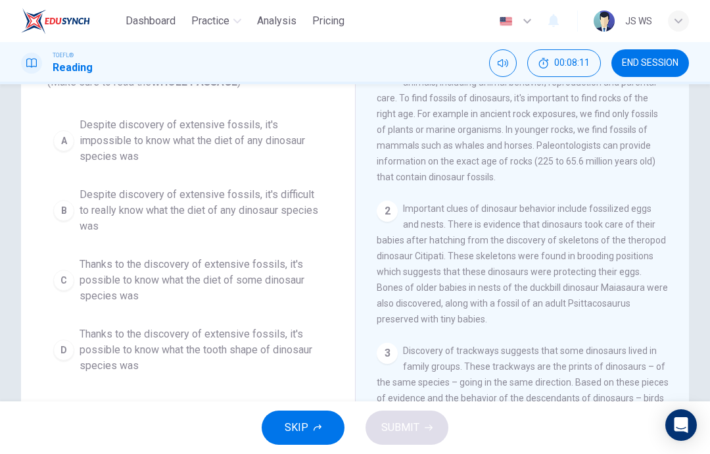
scroll to position [103, 0]
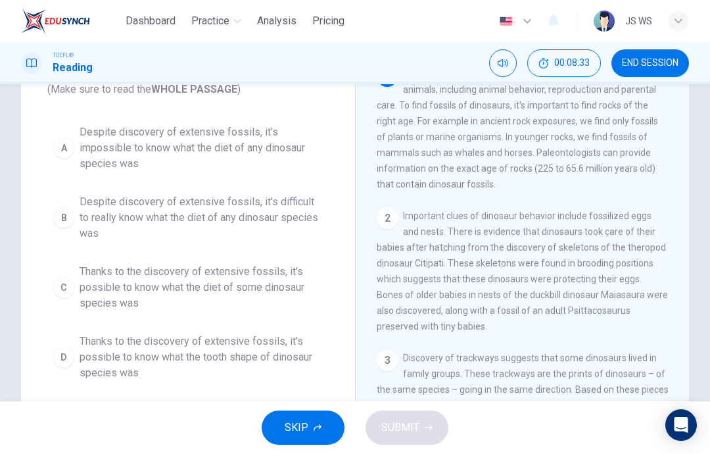
click at [261, 162] on span "Despite discovery of extensive fossils, it's impossible to know what the diet o…" at bounding box center [201, 147] width 243 height 47
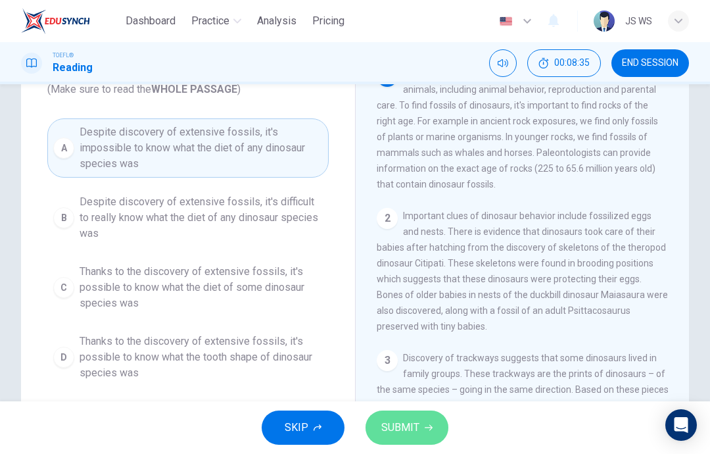
click at [420, 419] on button "SUBMIT" at bounding box center [407, 427] width 83 height 34
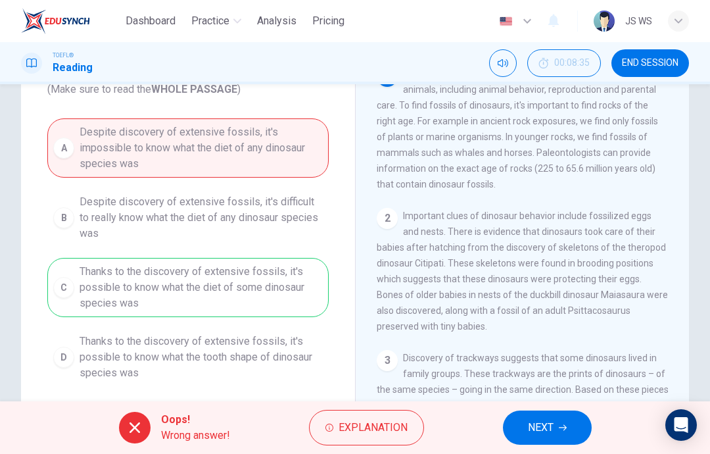
click at [543, 415] on button "NEXT" at bounding box center [547, 427] width 89 height 34
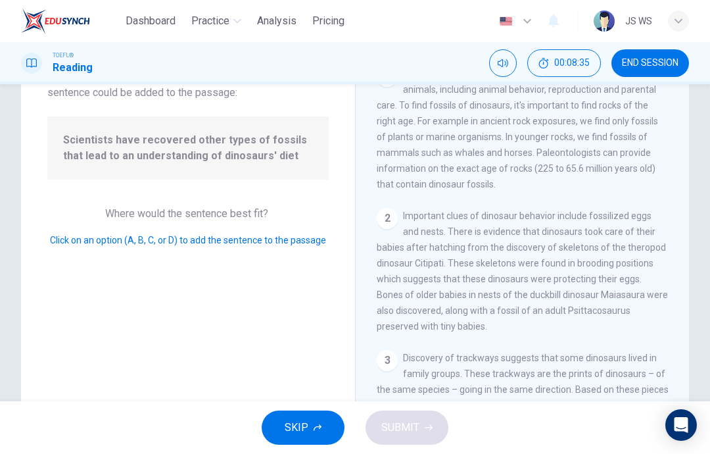
scroll to position [703, 0]
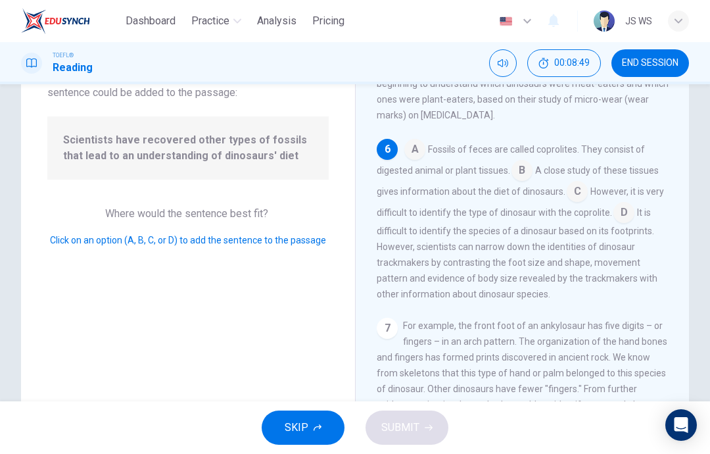
click at [578, 198] on input at bounding box center [577, 192] width 21 height 21
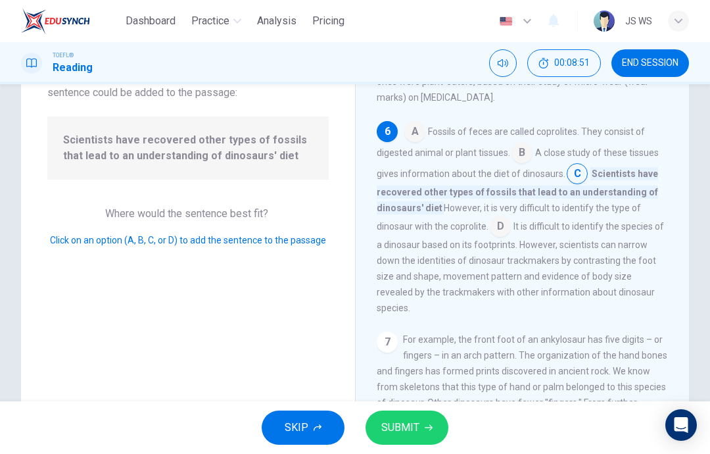
click at [413, 436] on span "SUBMIT" at bounding box center [401, 427] width 38 height 18
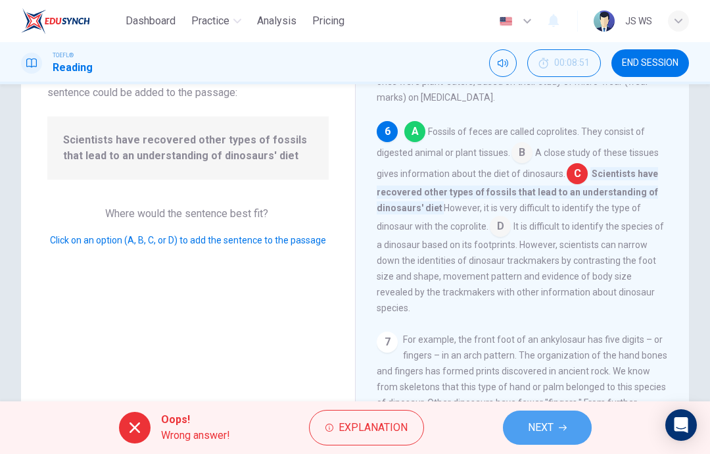
click at [549, 429] on span "NEXT" at bounding box center [541, 427] width 26 height 18
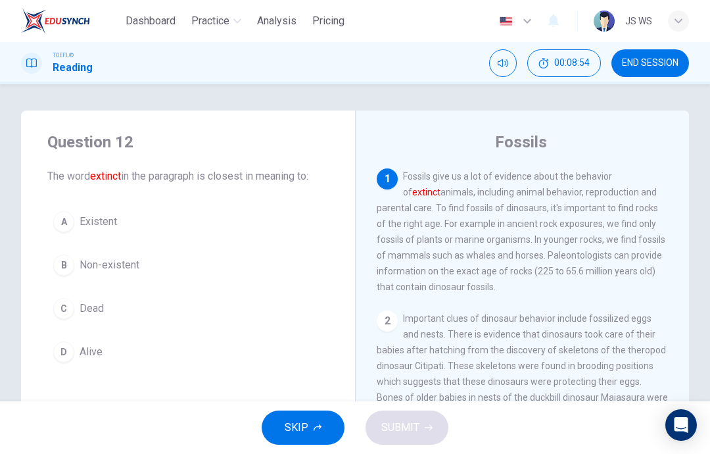
scroll to position [0, 0]
click at [191, 208] on button "A Existent" at bounding box center [188, 221] width 282 height 33
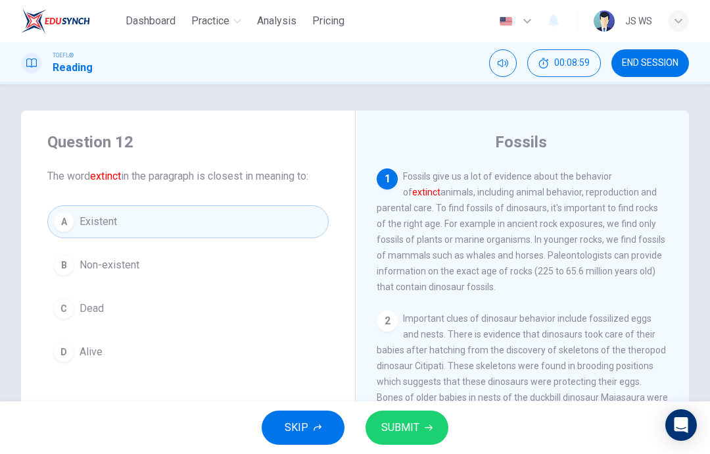
click at [223, 340] on button "D Alive" at bounding box center [188, 351] width 282 height 33
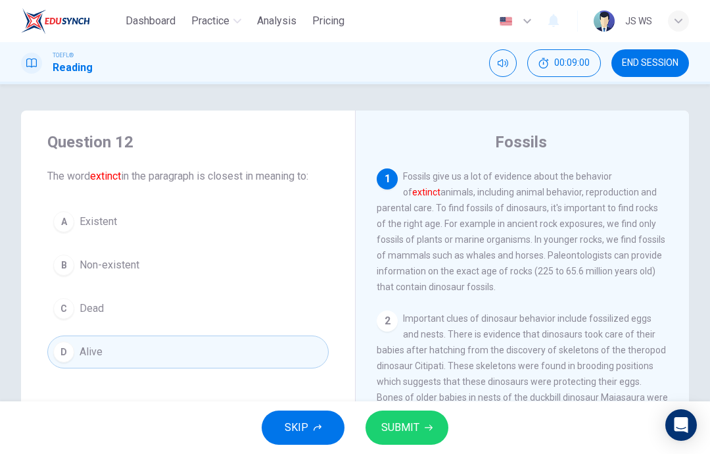
click at [415, 427] on span "SUBMIT" at bounding box center [401, 427] width 38 height 18
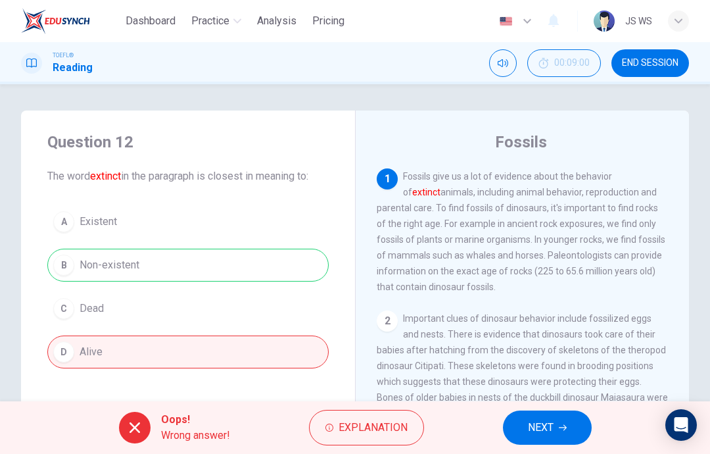
click at [558, 414] on button "NEXT" at bounding box center [547, 427] width 89 height 34
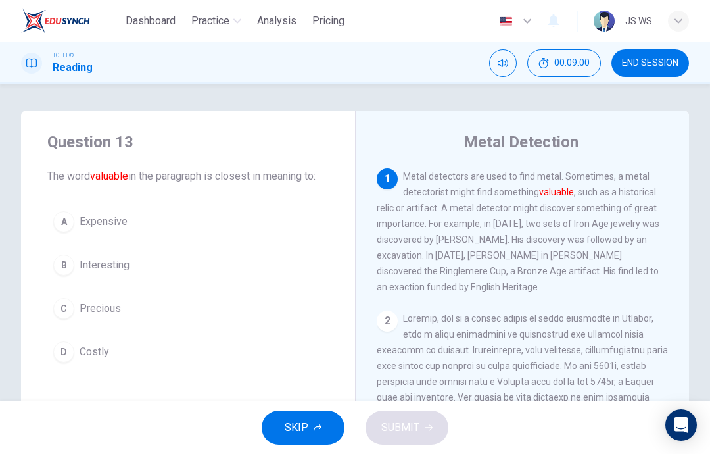
click at [662, 59] on span "END SESSION" at bounding box center [650, 63] width 57 height 11
